Goal: Information Seeking & Learning: Learn about a topic

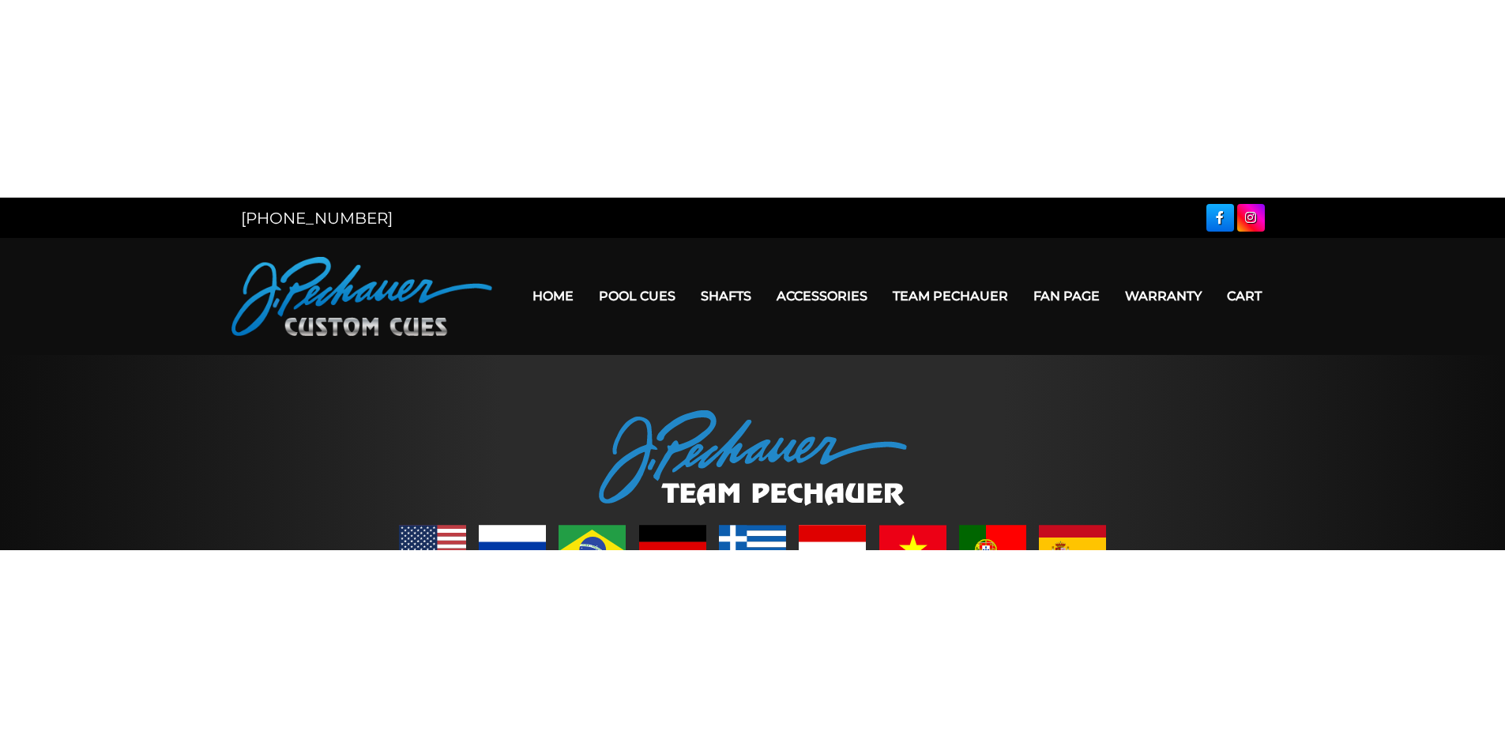
scroll to position [578, 0]
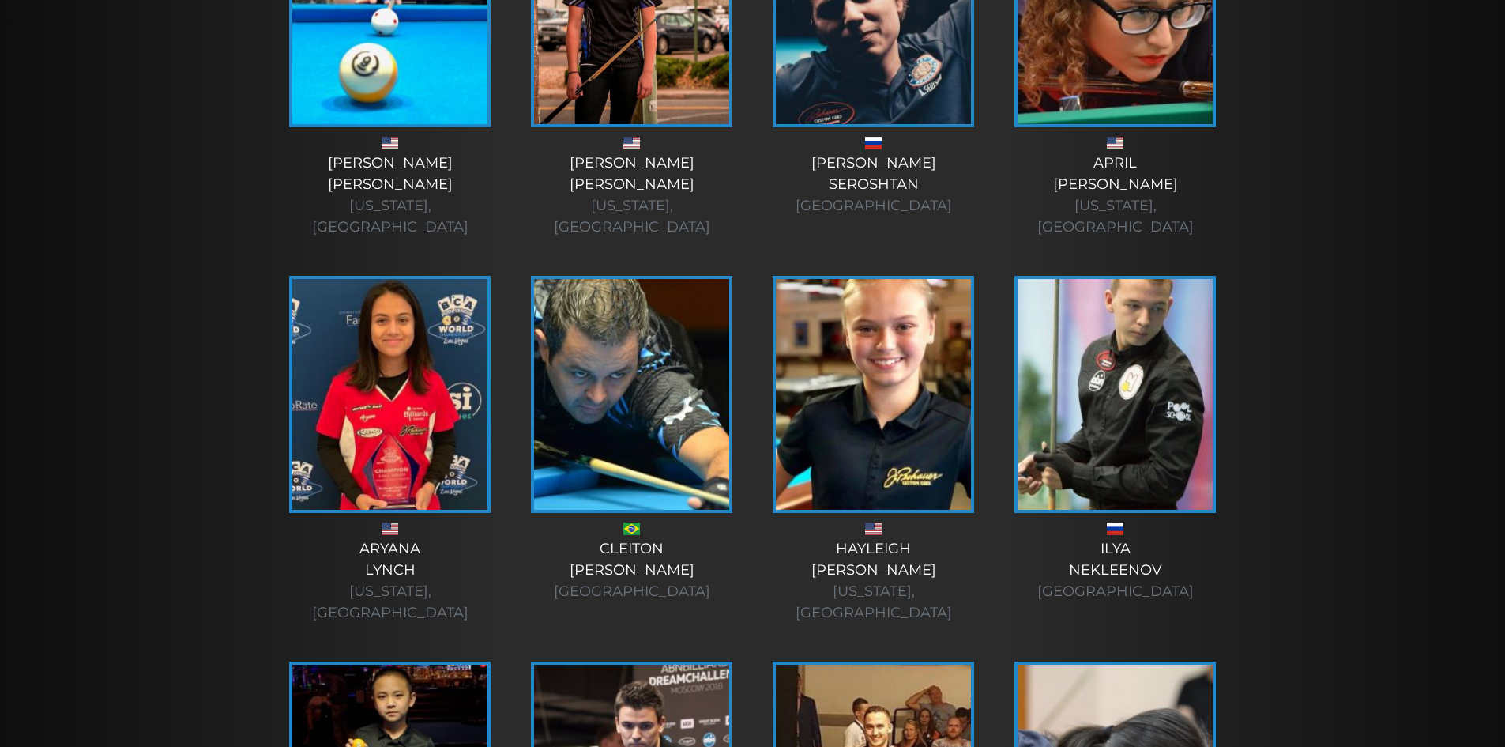
scroll to position [5232, 0]
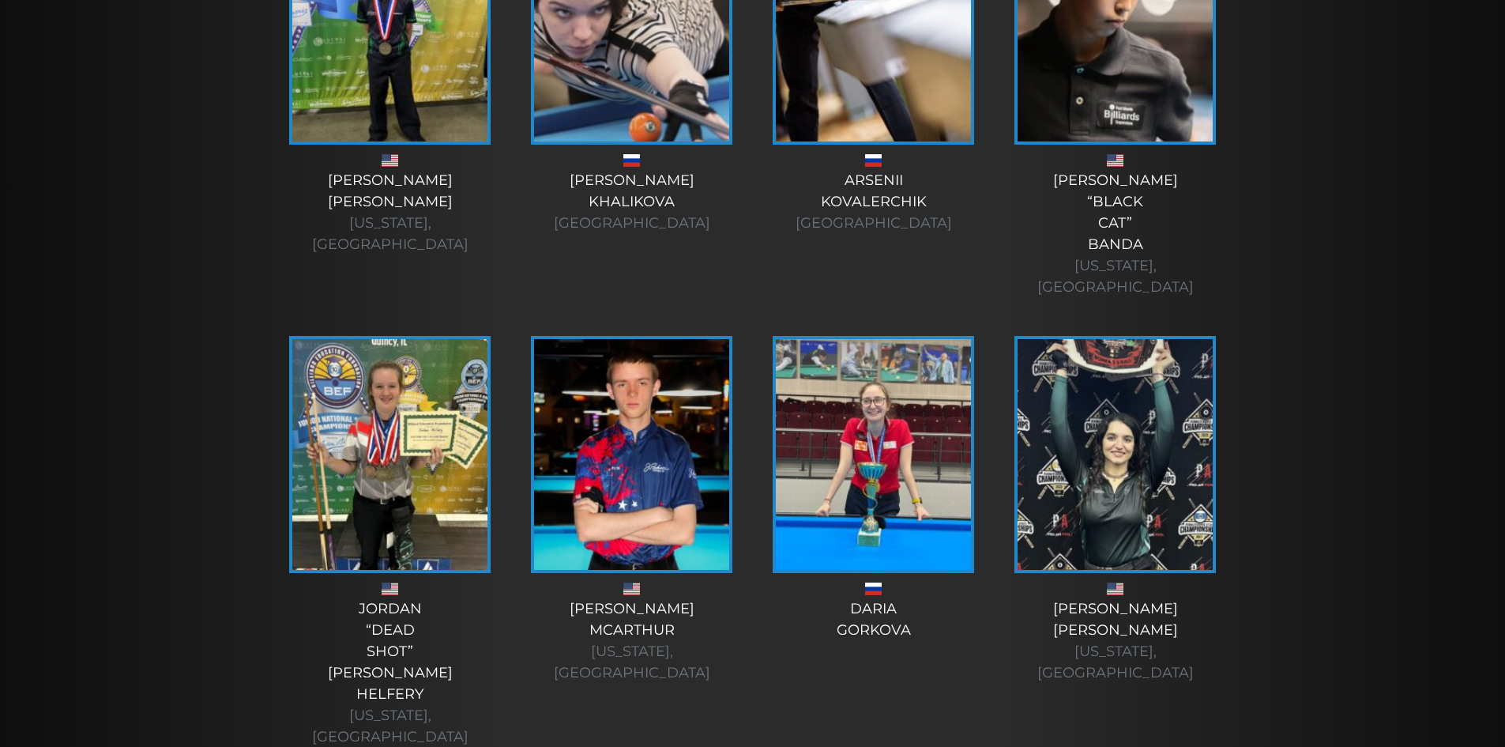
click at [1177, 339] on img at bounding box center [1115, 454] width 195 height 231
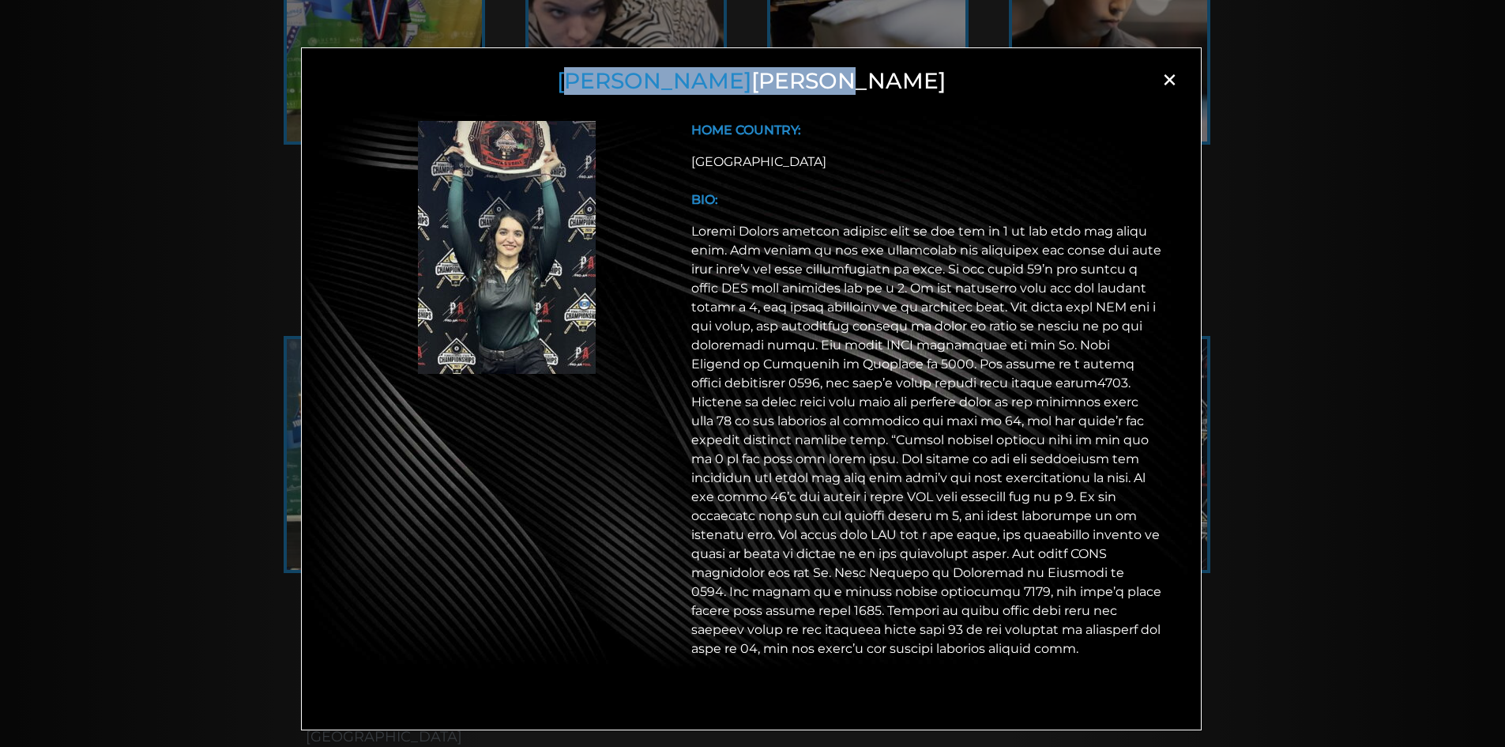
drag, startPoint x: 847, startPoint y: 89, endPoint x: 669, endPoint y: 88, distance: 178.6
click at [669, 88] on h3 "[PERSON_NAME]" at bounding box center [752, 81] width 860 height 27
click at [668, 88] on span "[PERSON_NAME]" at bounding box center [654, 80] width 194 height 27
drag, startPoint x: 661, startPoint y: 82, endPoint x: 842, endPoint y: 77, distance: 180.2
click at [842, 77] on h3 "[PERSON_NAME]" at bounding box center [752, 81] width 860 height 27
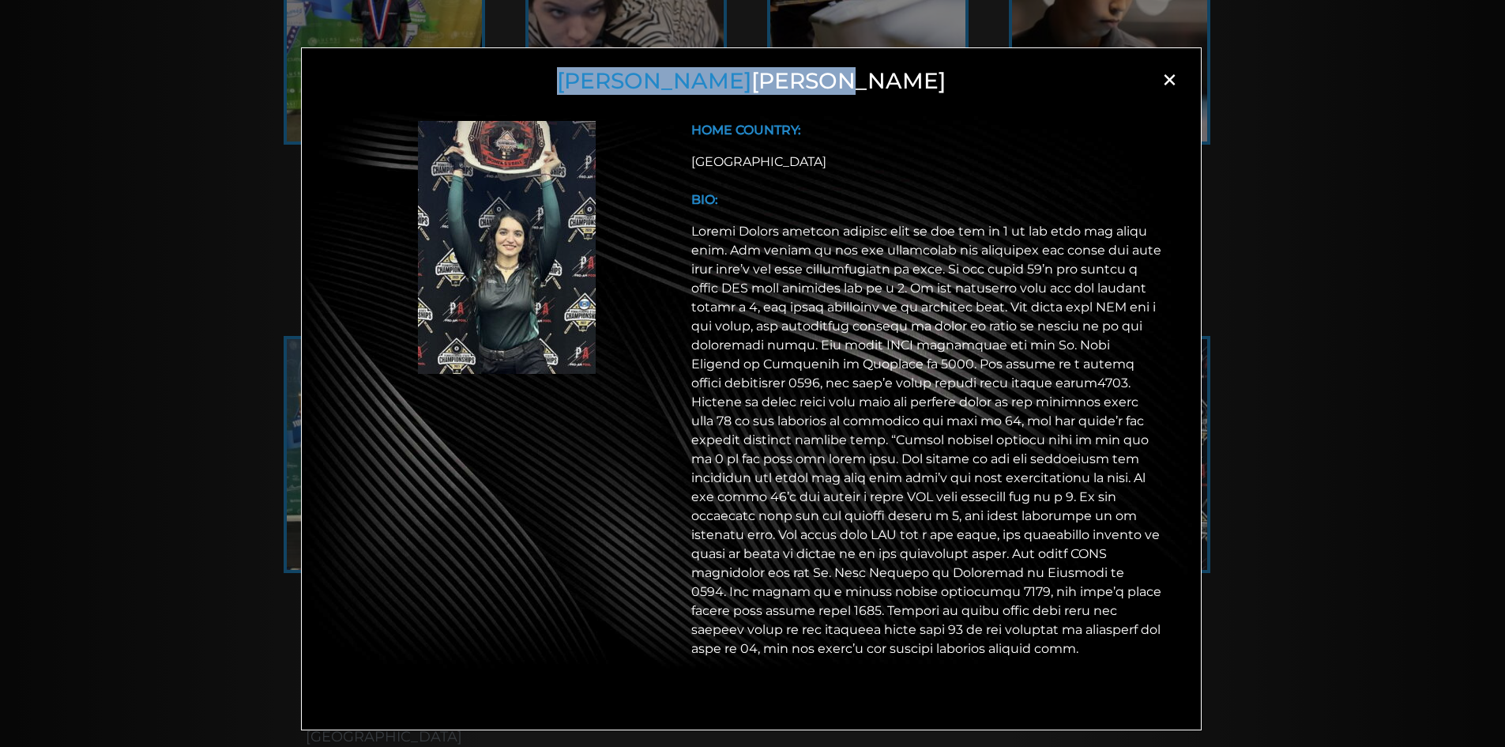
copy h3 "[PERSON_NAME]"
click at [78, 292] on div "[PERSON_NAME] × HOME COUNTRY: [GEOGRAPHIC_DATA] BIO:" at bounding box center [752, 398] width 1505 height 747
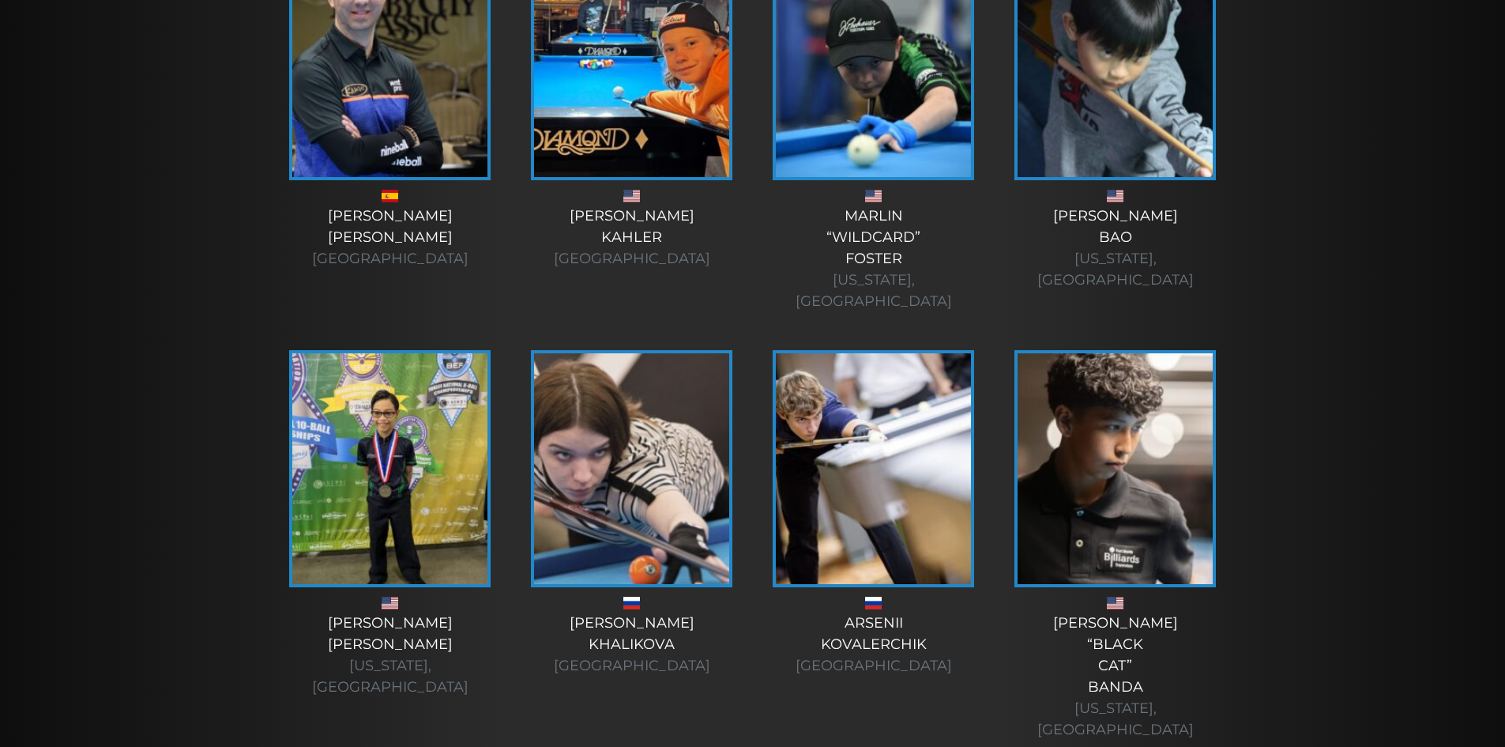
scroll to position [4785, 0]
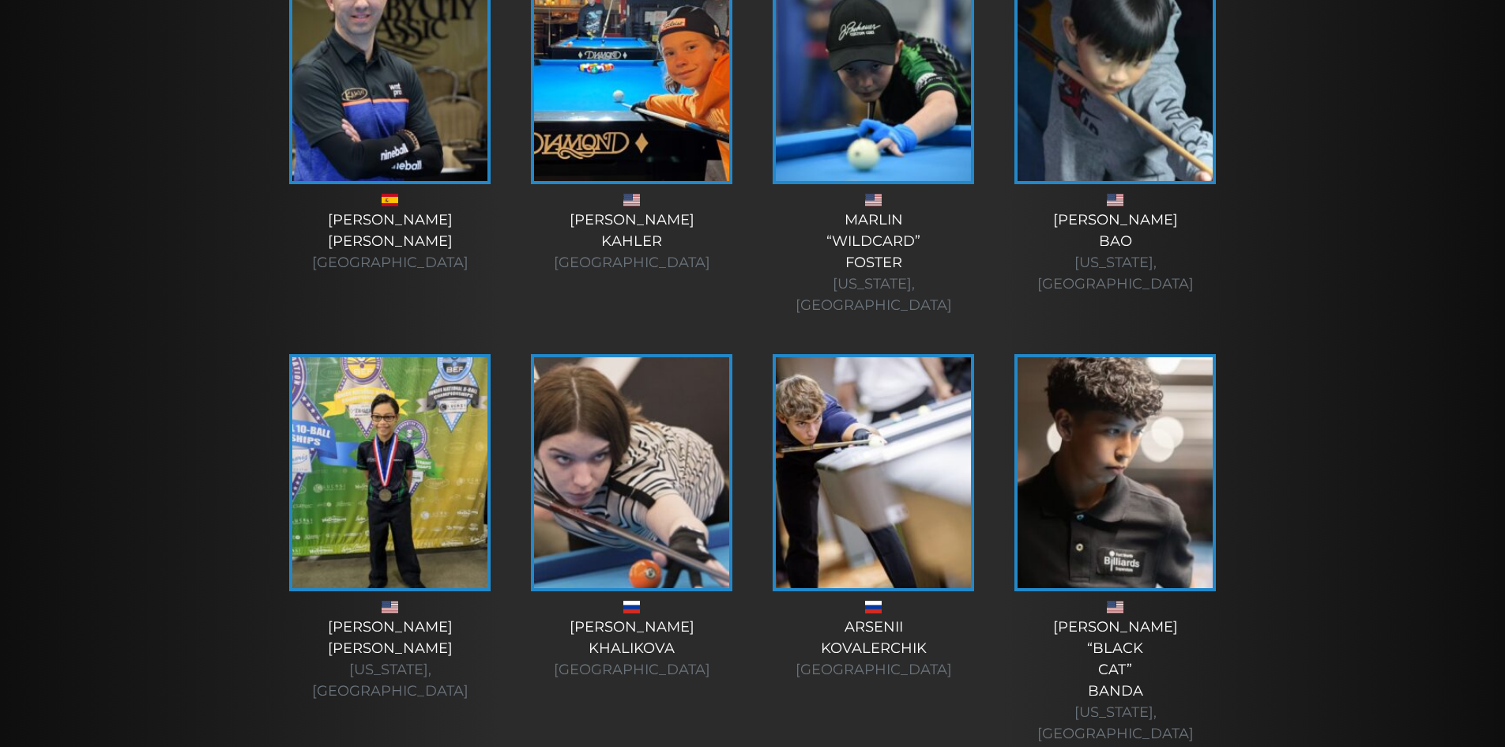
click at [601, 352] on img at bounding box center [631, 472] width 195 height 231
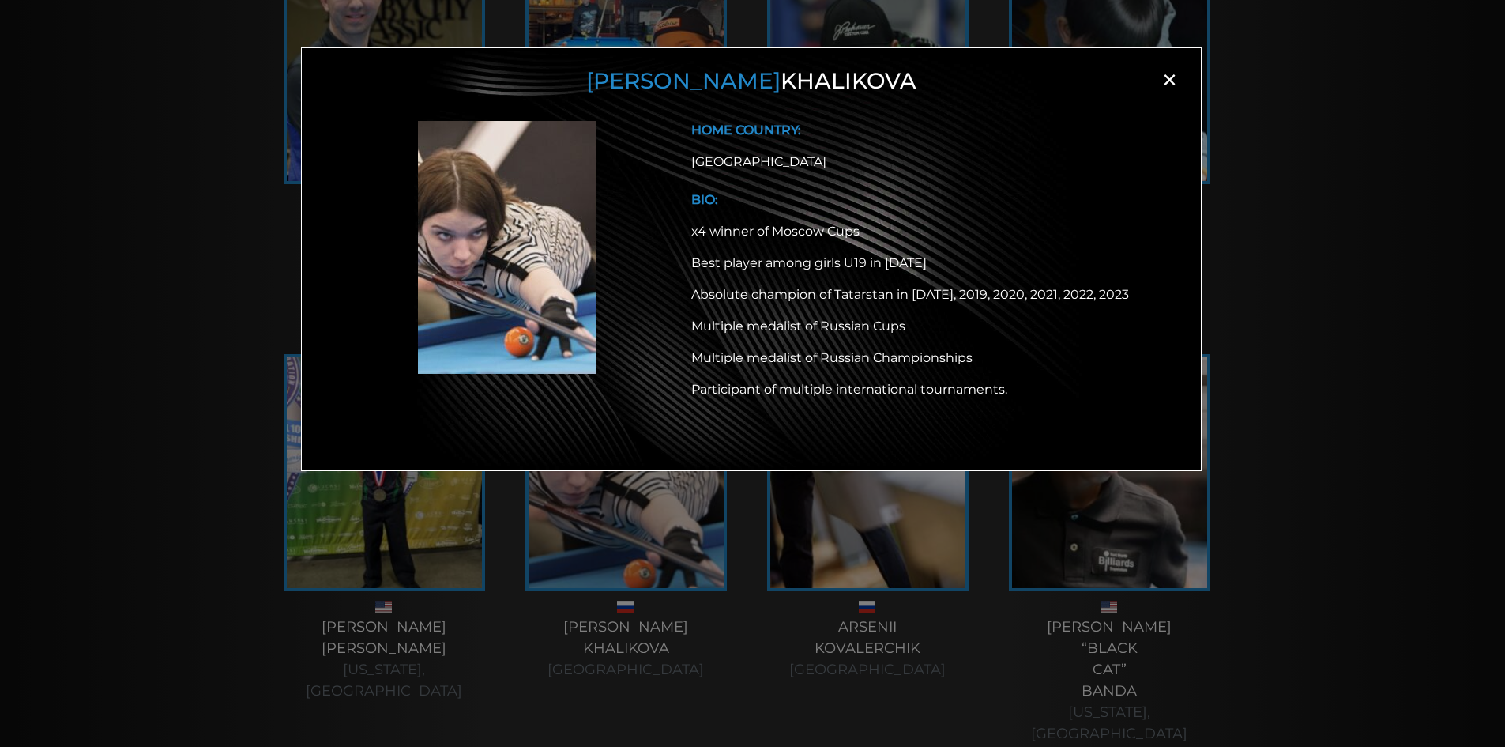
click at [101, 220] on div "[PERSON_NAME] × HOME COUNTRY: [GEOGRAPHIC_DATA] BIO: x4 winner of Moscow Cups B…" at bounding box center [752, 398] width 1505 height 747
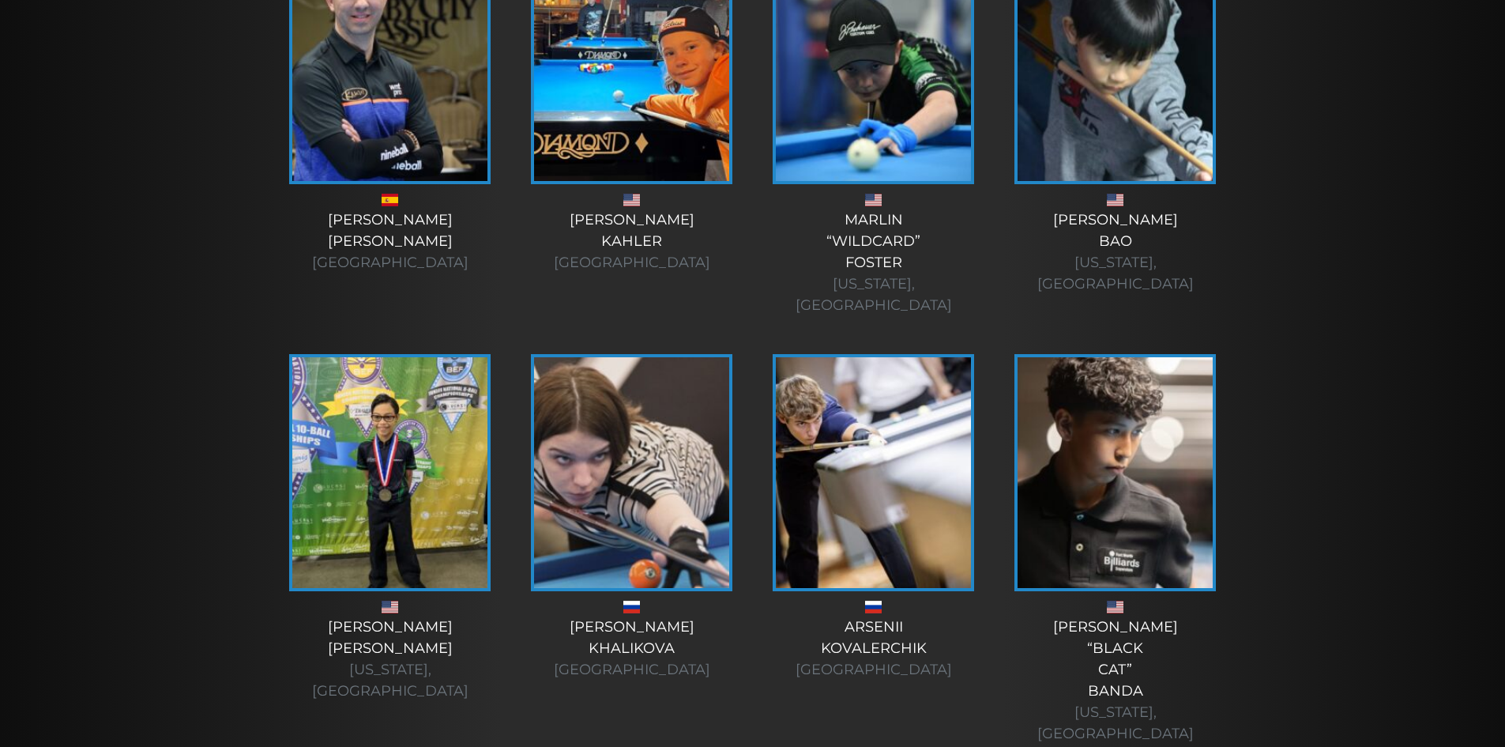
click at [641, 352] on div "[PERSON_NAME] [GEOGRAPHIC_DATA]" at bounding box center [632, 648] width 210 height 64
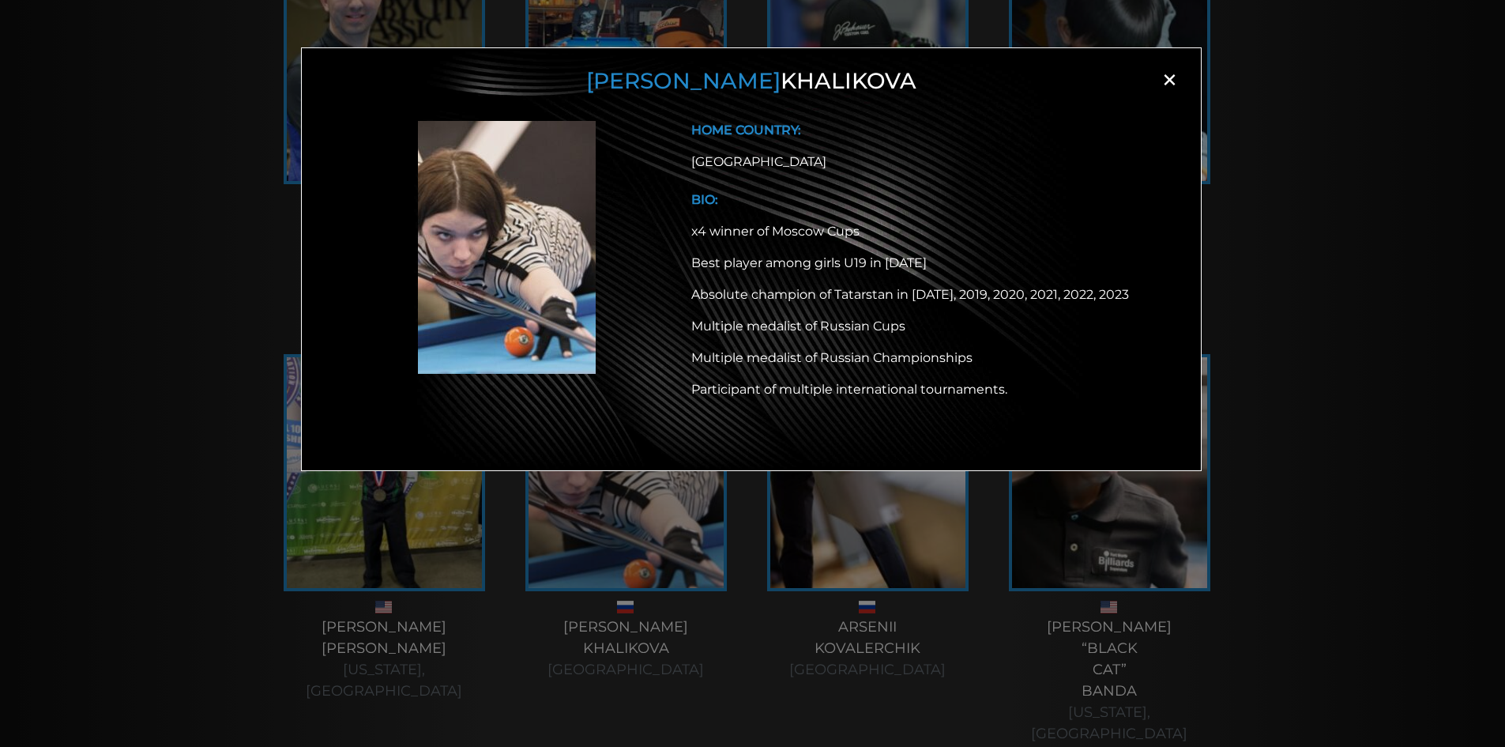
drag, startPoint x: 645, startPoint y: 84, endPoint x: 878, endPoint y: 81, distance: 233.2
click at [878, 81] on h3 "[PERSON_NAME]" at bounding box center [752, 81] width 860 height 27
copy h3 "[PERSON_NAME]"
